Goal: Information Seeking & Learning: Learn about a topic

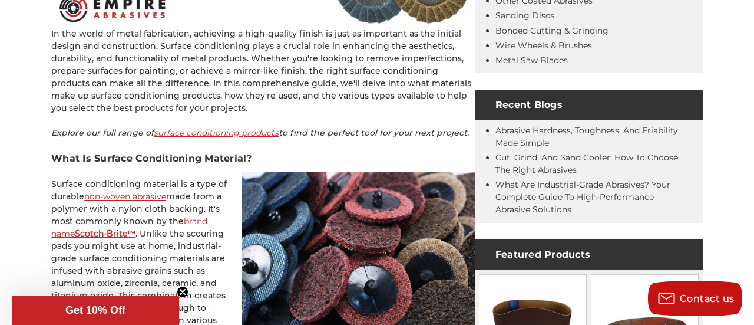
scroll to position [519, 0]
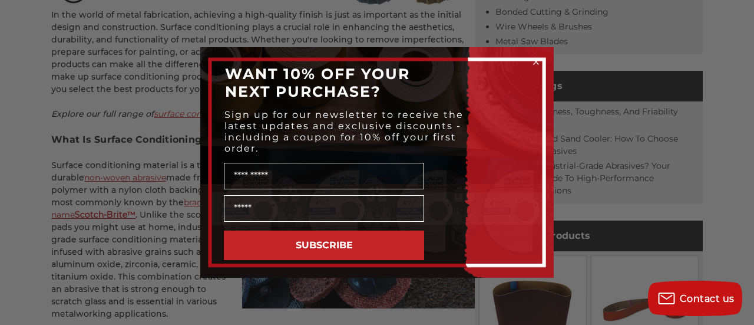
click at [537, 62] on icon "Close dialog" at bounding box center [536, 62] width 5 height 5
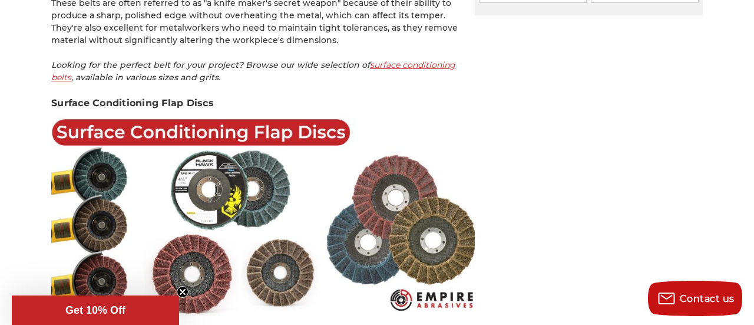
scroll to position [1745, 0]
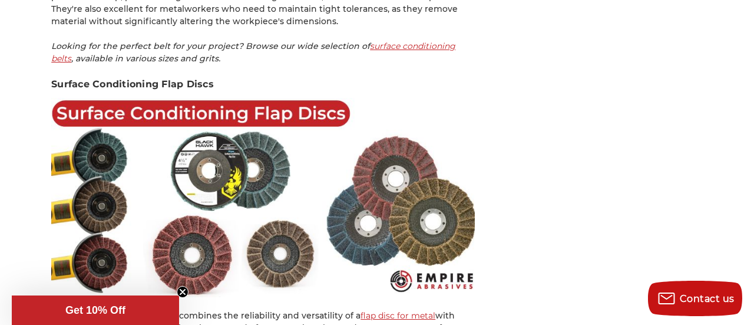
click at [253, 98] on img at bounding box center [263, 197] width 424 height 199
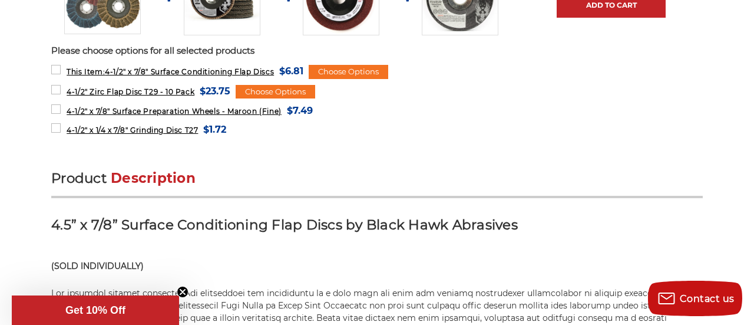
scroll to position [615, 0]
